Goal: Find specific page/section: Find specific page/section

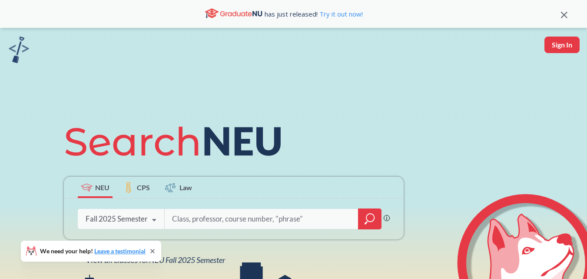
click at [218, 229] on div "Phrase search guarantees the exact search appears in the results. Ex. If you wa…" at bounding box center [234, 218] width 340 height 41
click at [216, 222] on input "search" at bounding box center [261, 219] width 181 height 18
type input "database design"
click at [362, 215] on div at bounding box center [369, 218] width 23 height 21
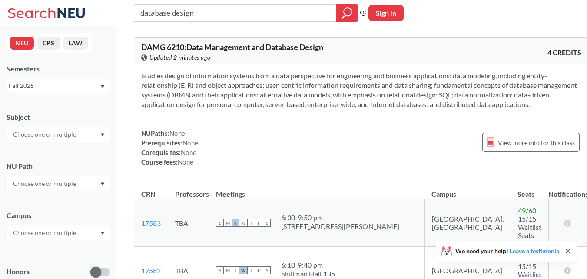
click at [362, 216] on td "S M T W T F S 6:30 - 9:50 pm [STREET_ADDRESS][PERSON_NAME]" at bounding box center [317, 222] width 216 height 47
drag, startPoint x: 185, startPoint y: 47, endPoint x: 140, endPoint y: 27, distance: 48.5
copy span "DAMG 6210"
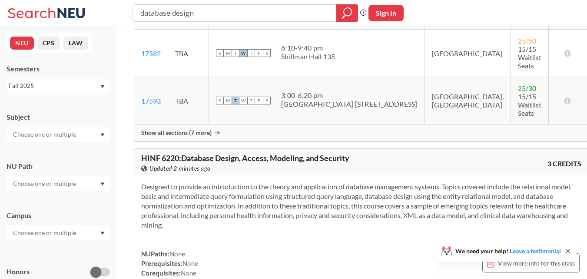
scroll to position [246, 0]
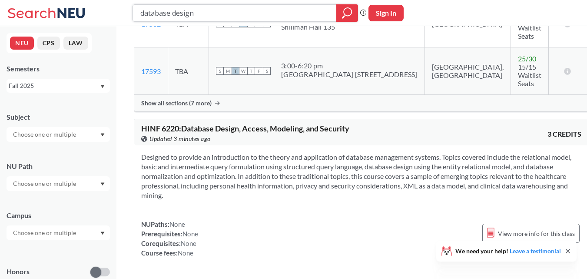
drag, startPoint x: 246, startPoint y: 18, endPoint x: 83, endPoint y: 27, distance: 162.4
type input "encp"
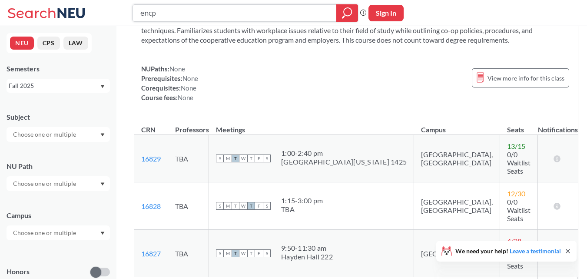
scroll to position [404, 0]
